Goal: Task Accomplishment & Management: Use online tool/utility

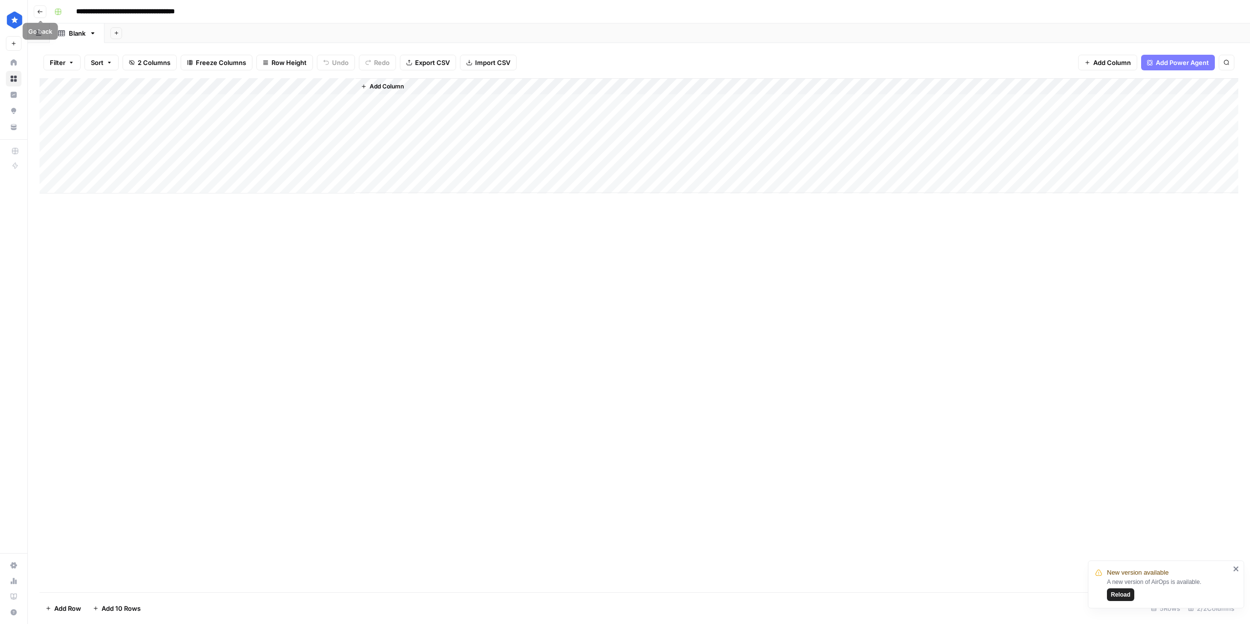
click at [41, 11] on icon "button" at bounding box center [40, 12] width 6 height 6
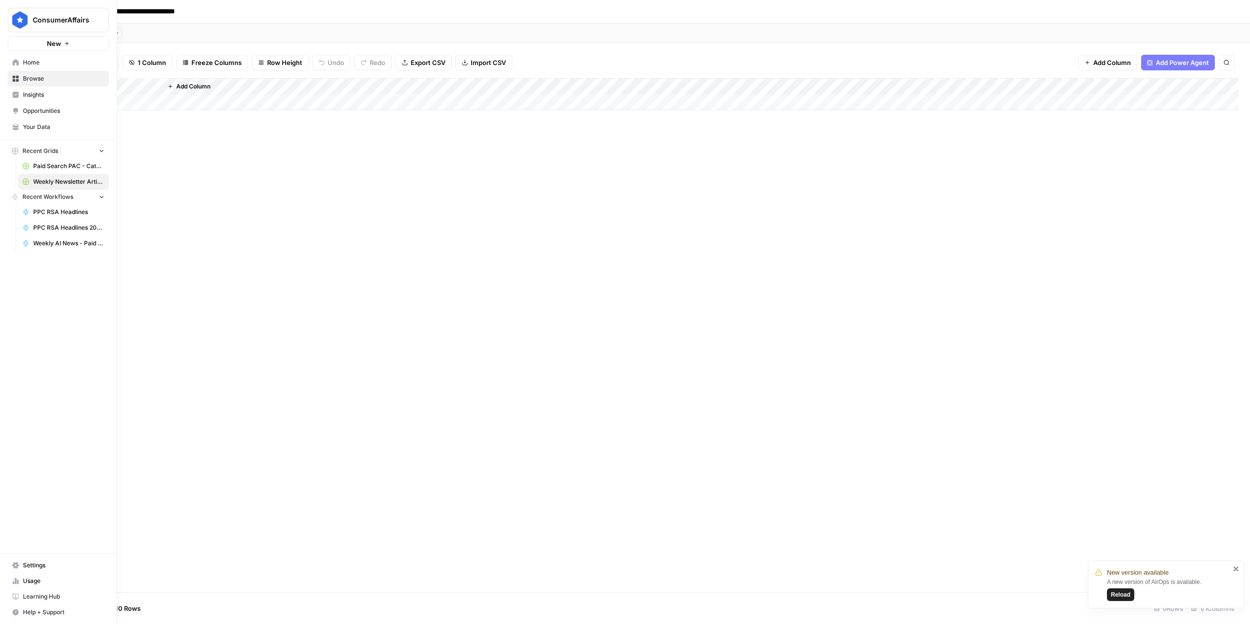
click at [28, 68] on link "Home" at bounding box center [58, 63] width 101 height 16
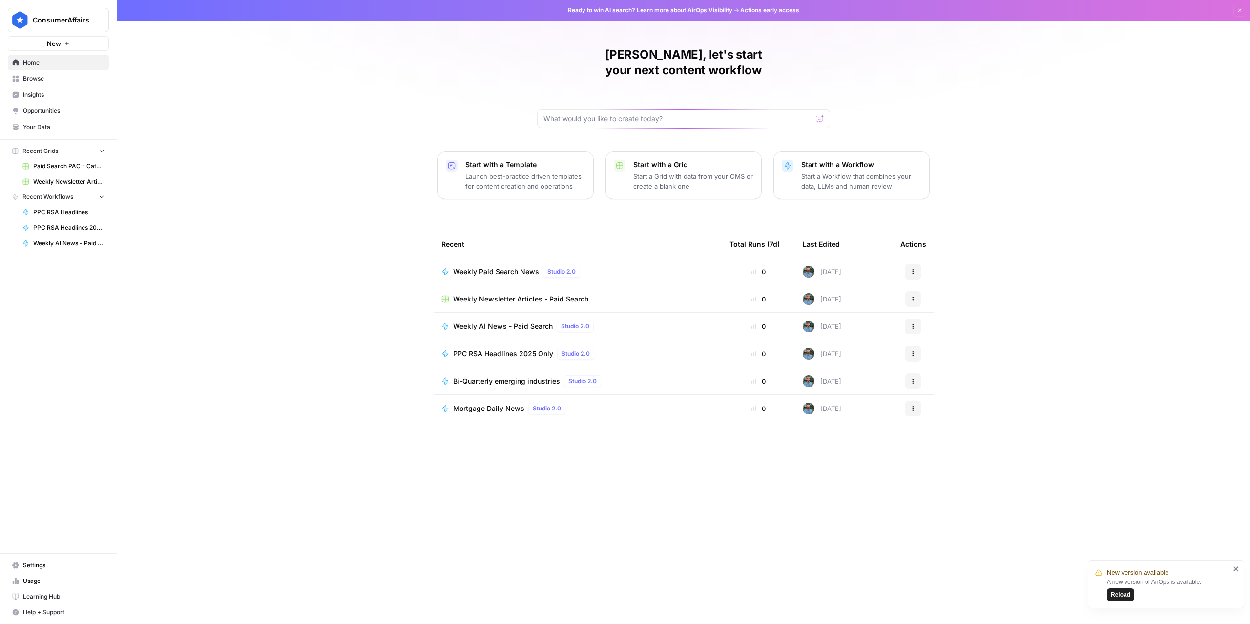
click at [482, 267] on span "Weekly Paid Search News" at bounding box center [496, 272] width 86 height 10
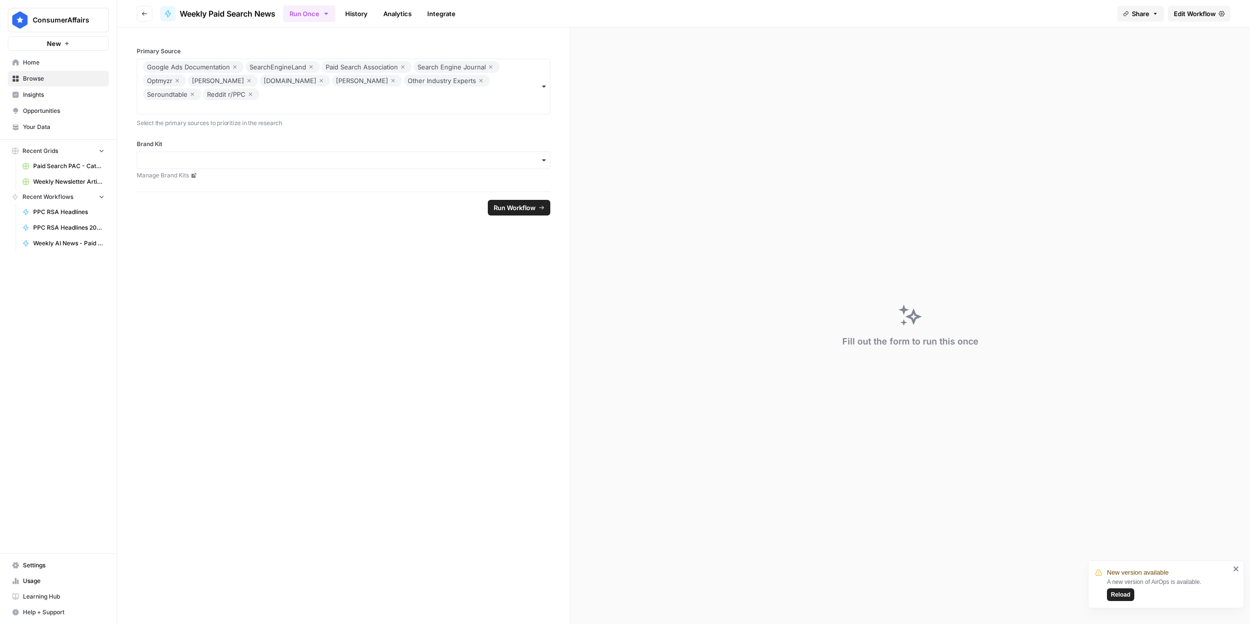
click at [1195, 14] on span "Edit Workflow" at bounding box center [1195, 14] width 42 height 10
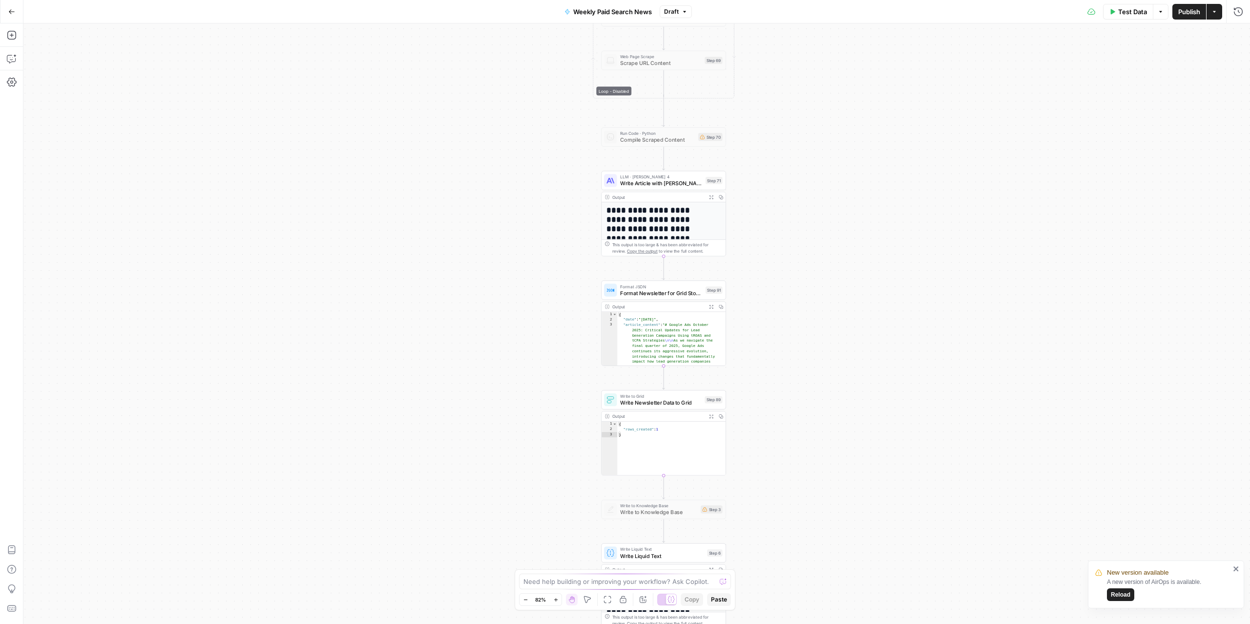
drag, startPoint x: 747, startPoint y: 313, endPoint x: 944, endPoint y: 220, distance: 218.4
click at [944, 220] on div "**********" at bounding box center [636, 323] width 1227 height 600
